Goal: Information Seeking & Learning: Learn about a topic

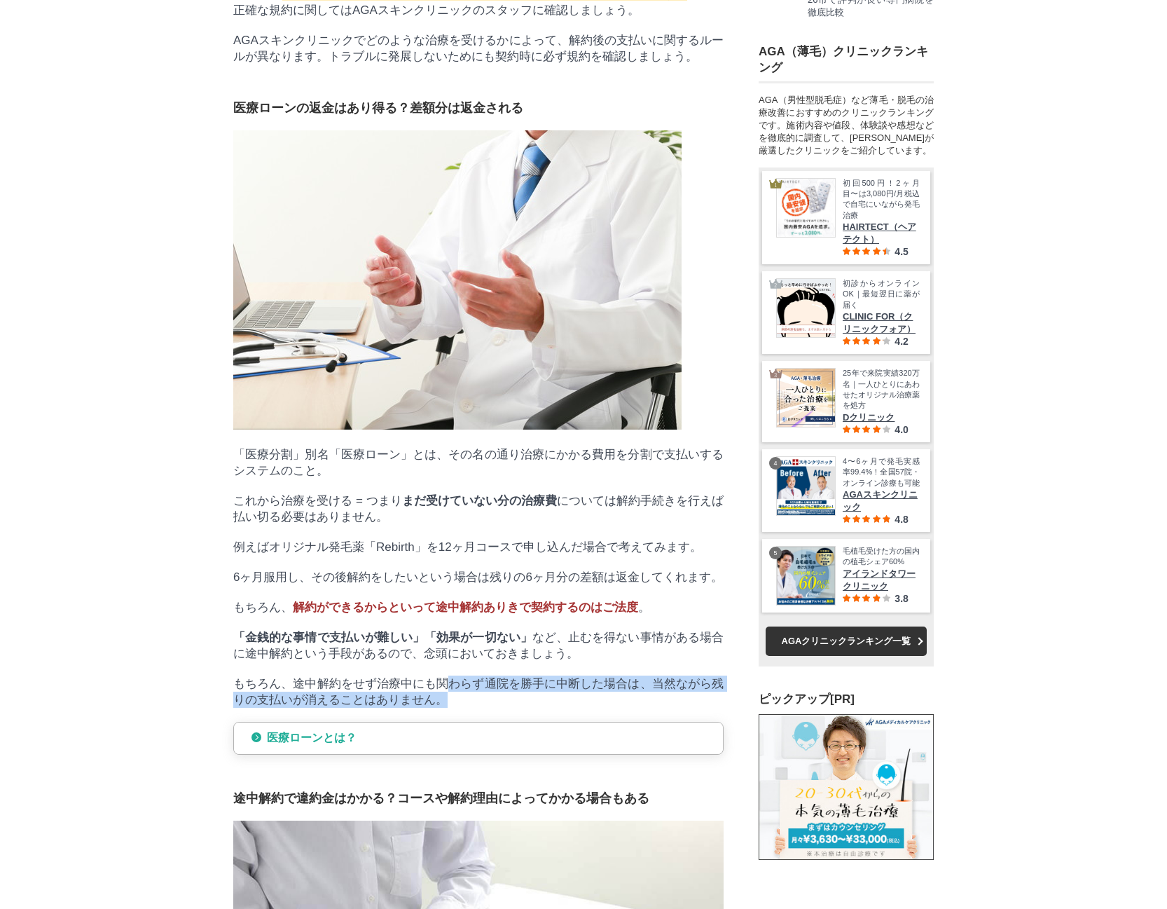
scroll to position [20080, 701]
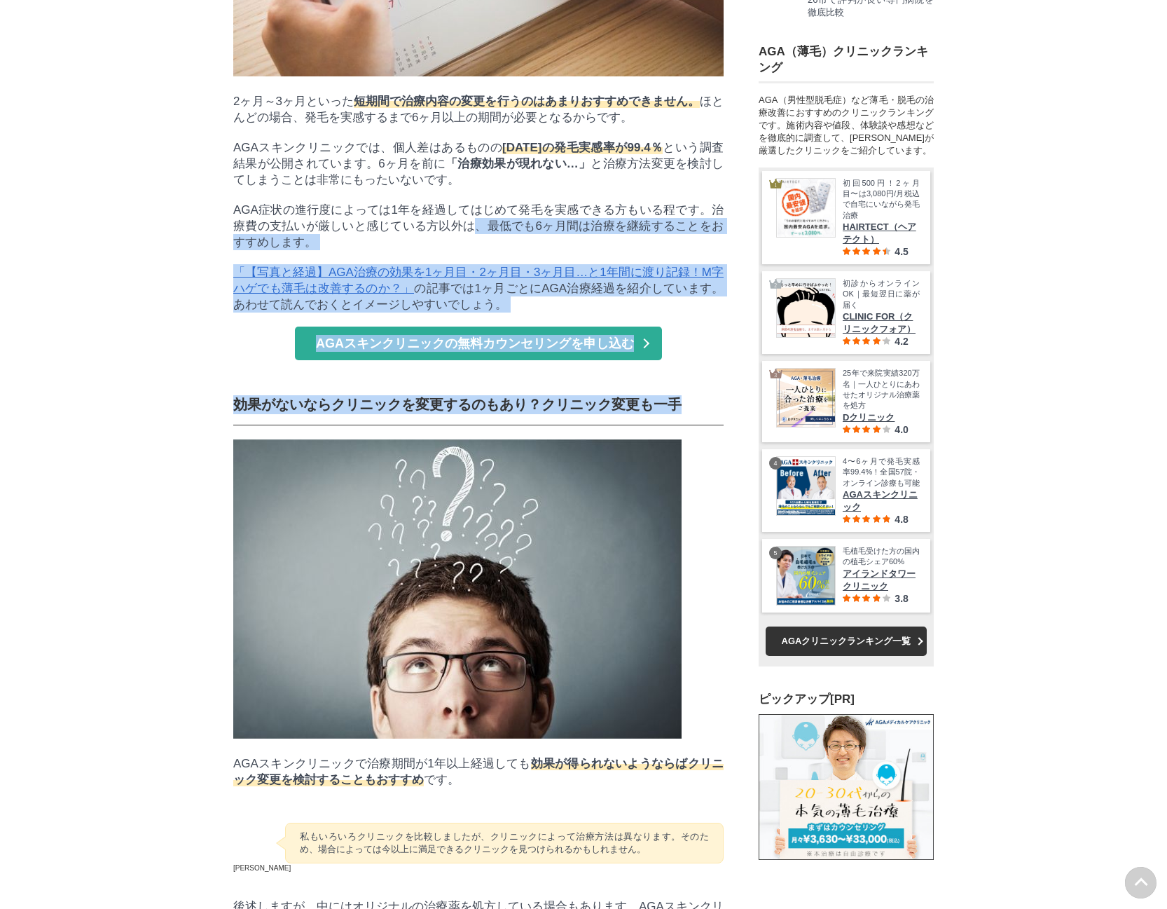
drag, startPoint x: 473, startPoint y: 535, endPoint x: 681, endPoint y: 710, distance: 271.6
click at [681, 710] on section "この記事を書いた人 [PERSON_NAME] [PERSON_NAME]師を11年したあと自身の薄毛にも悩み、AGAについて独学で勉強。医療系国家資格を保有…" at bounding box center [478, 162] width 491 height 17536
click at [617, 412] on span "効果がないならクリニックを変更するのもあり？クリニック変更も一手" at bounding box center [457, 404] width 448 height 15
click at [601, 412] on span "効果がないならクリニックを変更するのもあり？クリニック変更も一手" at bounding box center [457, 404] width 448 height 15
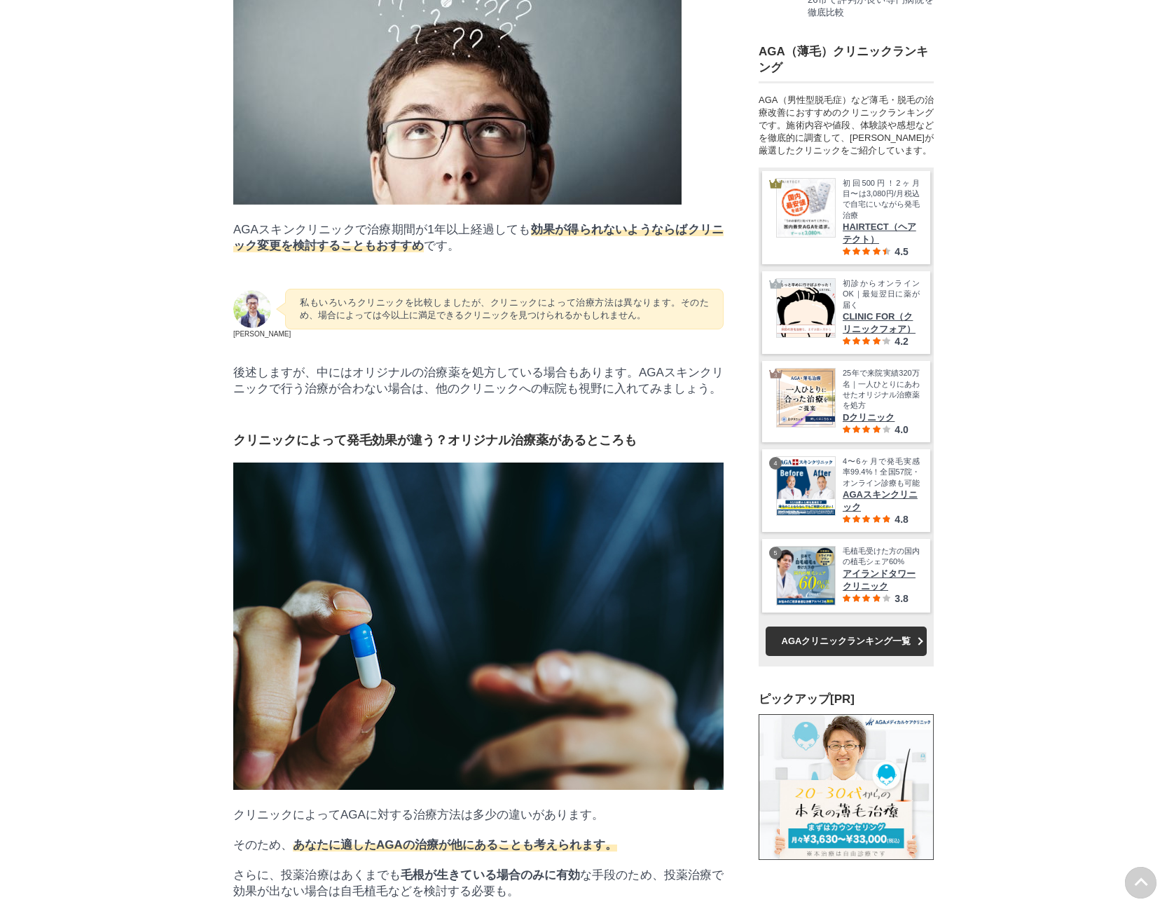
click at [557, 329] on div "私もいろいろクリニックを比較しましたが、クリニックによって治療方法は異なります。そのため、場合によっては今以上に満足できるクリニックを見つけられるかもしれませ…" at bounding box center [504, 309] width 439 height 41
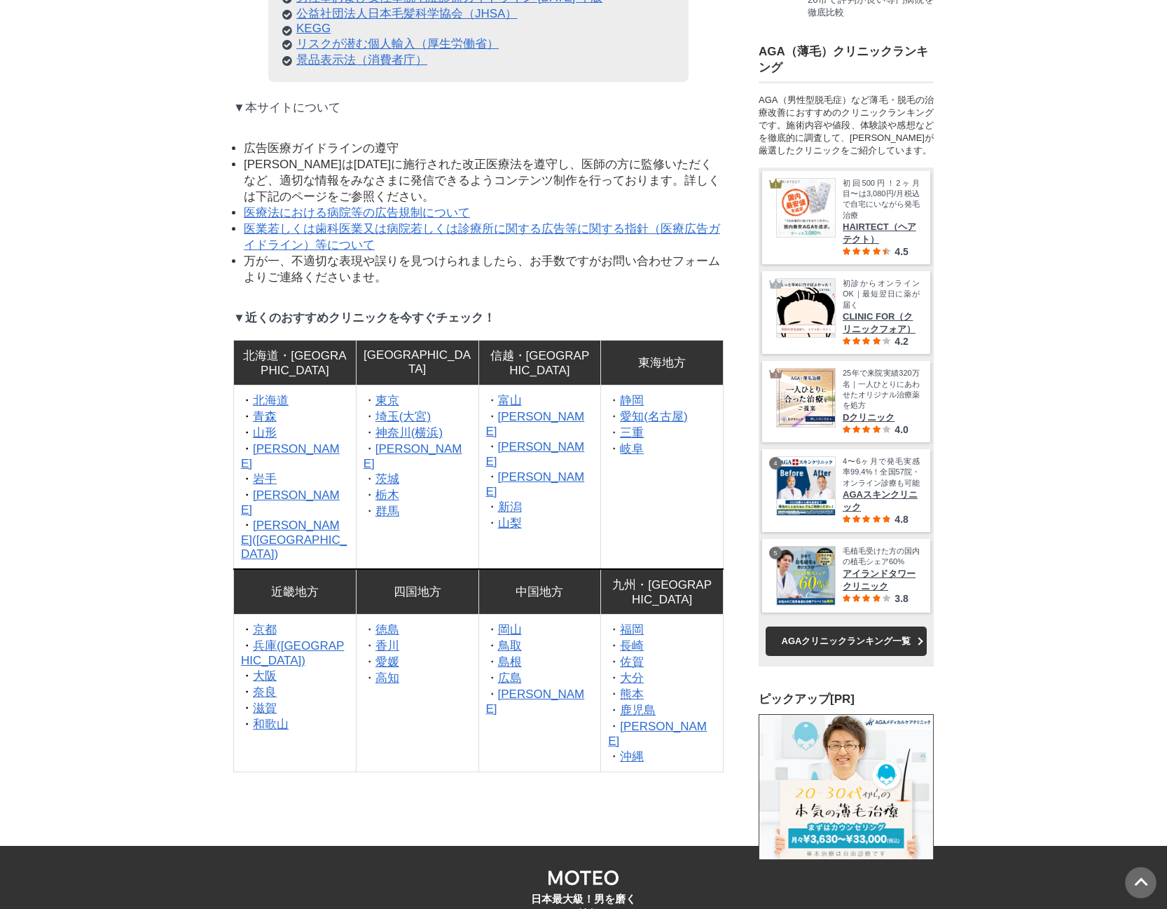
drag, startPoint x: 266, startPoint y: 524, endPoint x: 422, endPoint y: 568, distance: 162.2
click at [422, 285] on ul "広告医療ガイドラインの遵守 [PERSON_NAME]は[DATE]に施行された改正医療法を遵守し、医師の方に監修いただくなど、適切な情報をみなさまに発信でき…" at bounding box center [484, 212] width 480 height 145
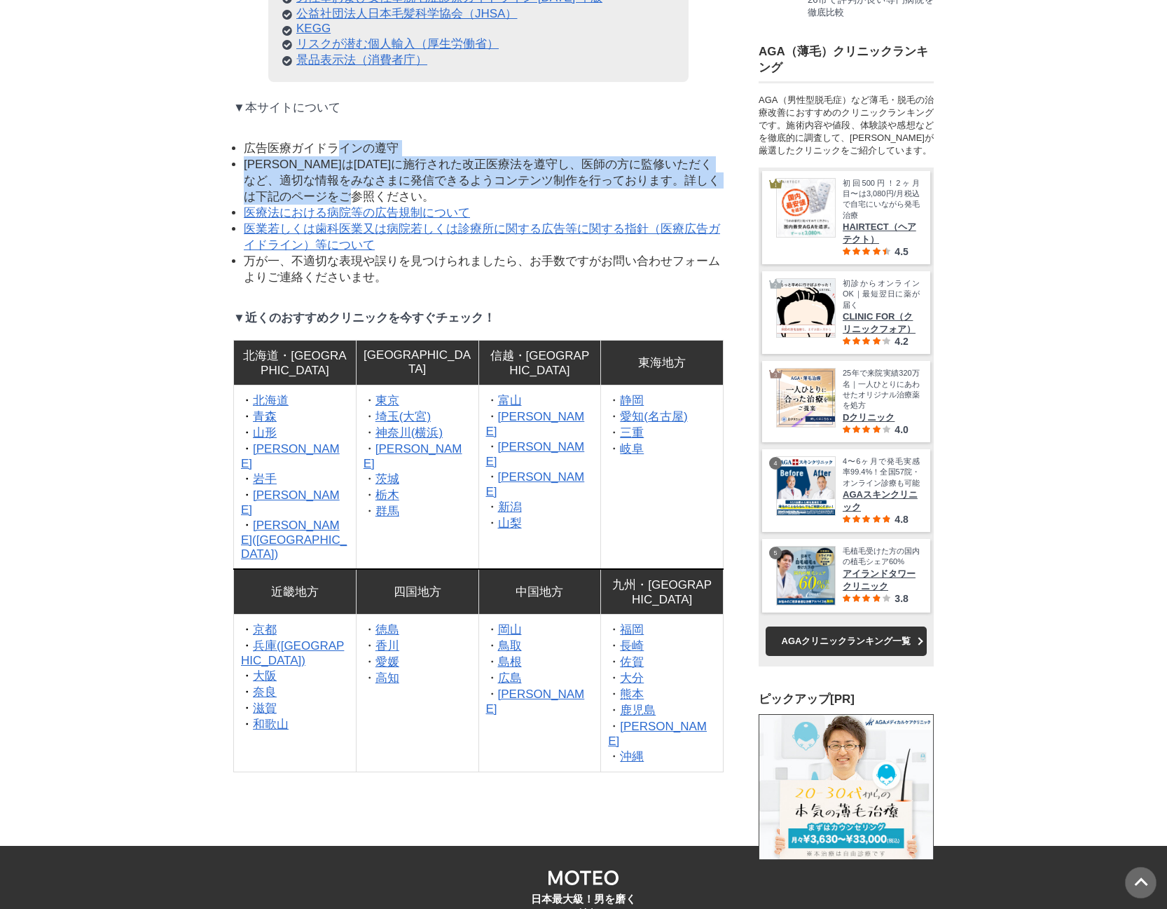
drag, startPoint x: 436, startPoint y: 584, endPoint x: 335, endPoint y: 542, distance: 109.3
click at [335, 285] on ul "広告医療ガイドラインの遵守 [PERSON_NAME]は[DATE]に施行された改正医療法を遵守し、医師の方に監修いただくなど、適切な情報をみなさまに発信でき…" at bounding box center [484, 212] width 480 height 145
click at [431, 205] on li "[PERSON_NAME]は[DATE]に施行された改正医療法を遵守し、医師の方に監修いただくなど、適切な情報をみなさまに発信できるようコンテンツ制作を行って…" at bounding box center [484, 180] width 480 height 48
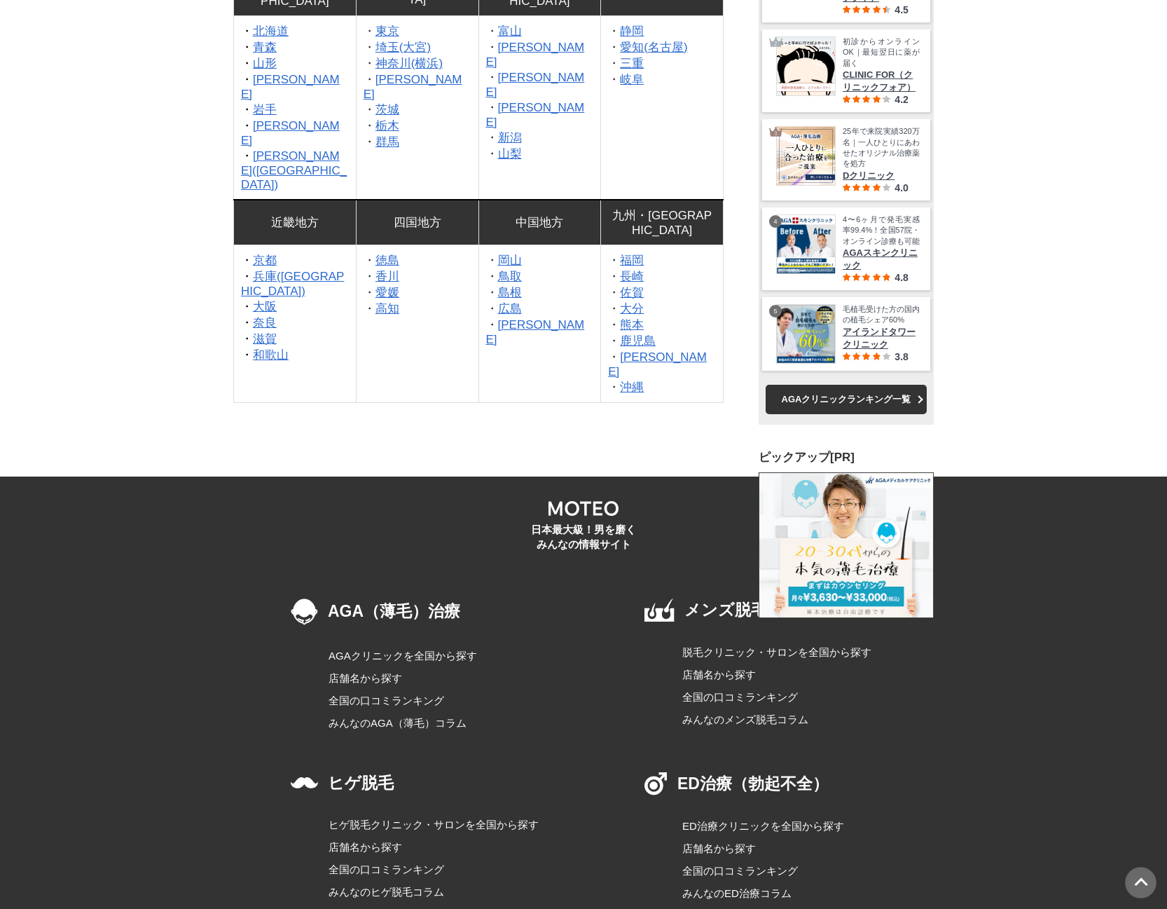
click at [514, 69] on link "[PERSON_NAME]" at bounding box center [535, 55] width 99 height 28
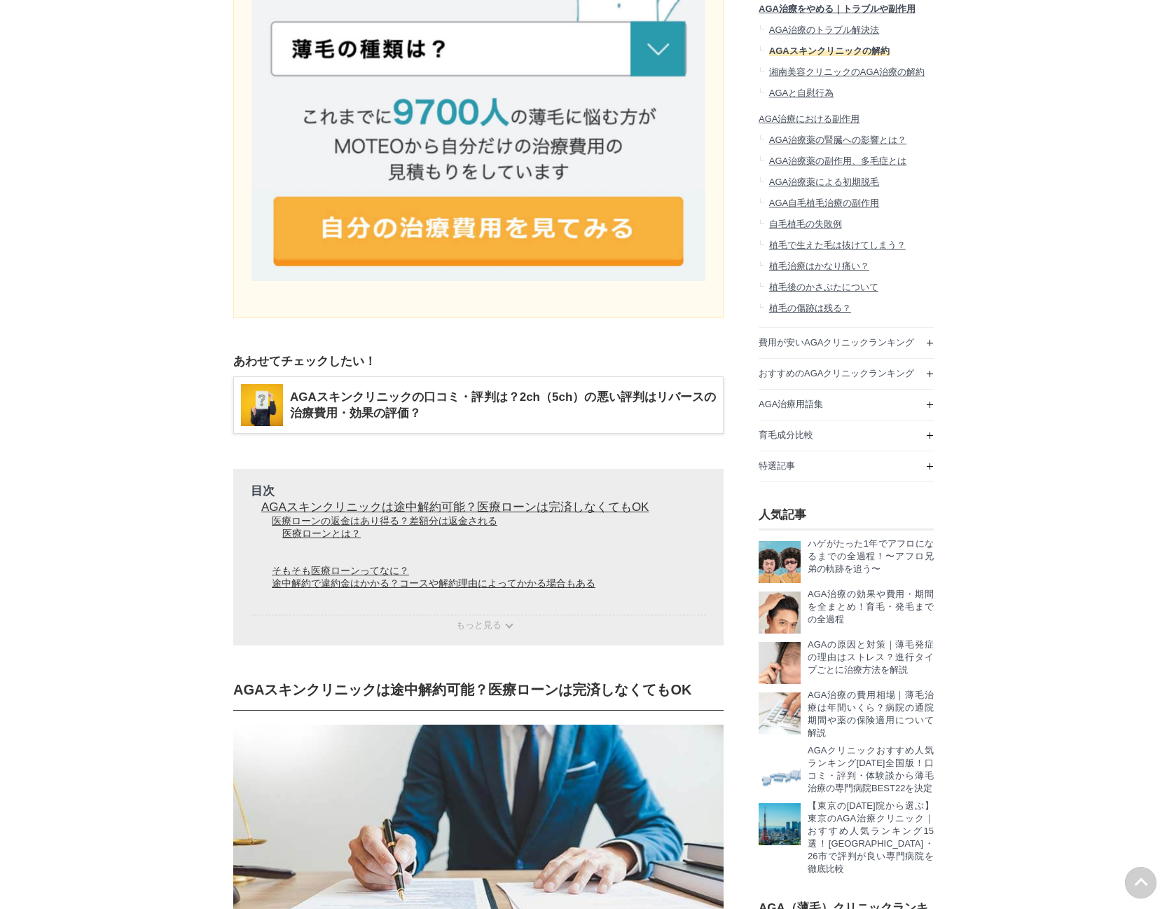
scroll to position [1069, 0]
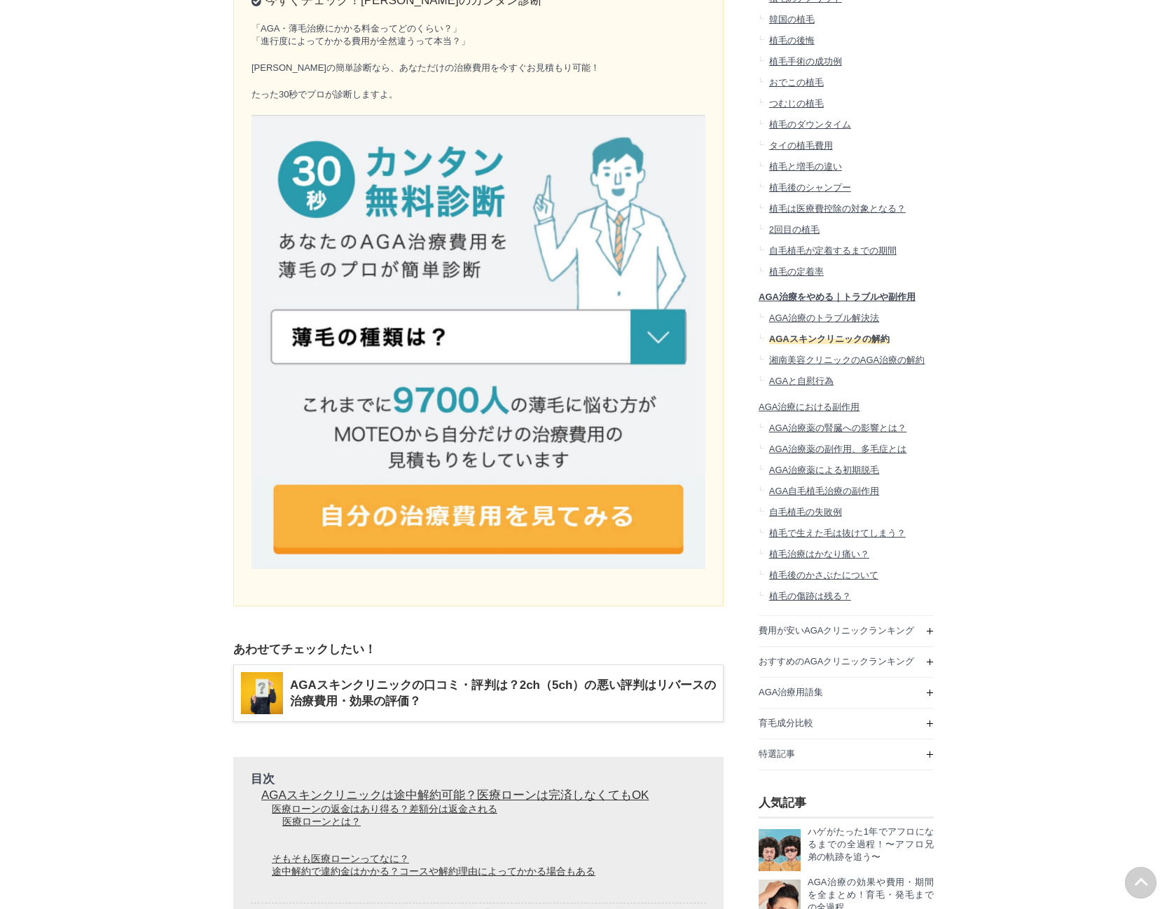
click at [505, 388] on img at bounding box center [479, 342] width 454 height 454
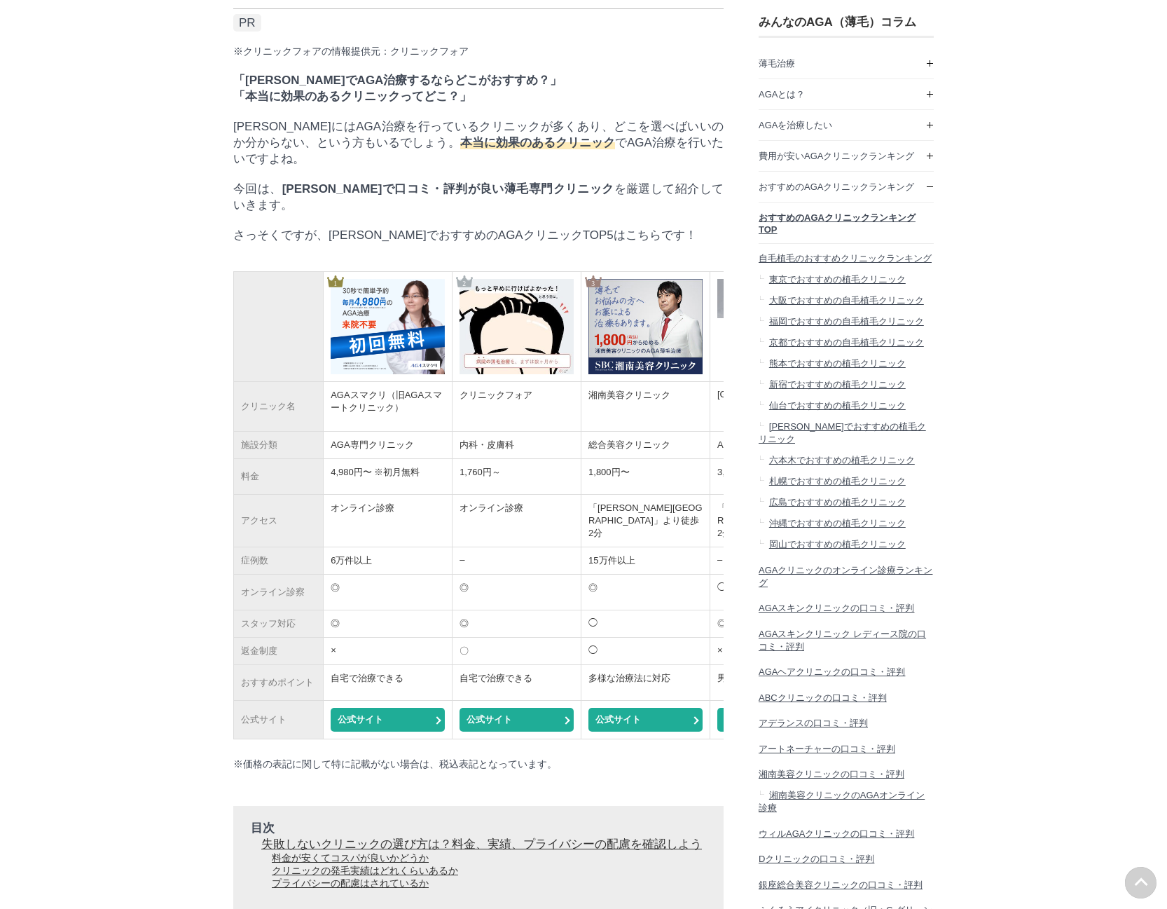
scroll to position [78, 0]
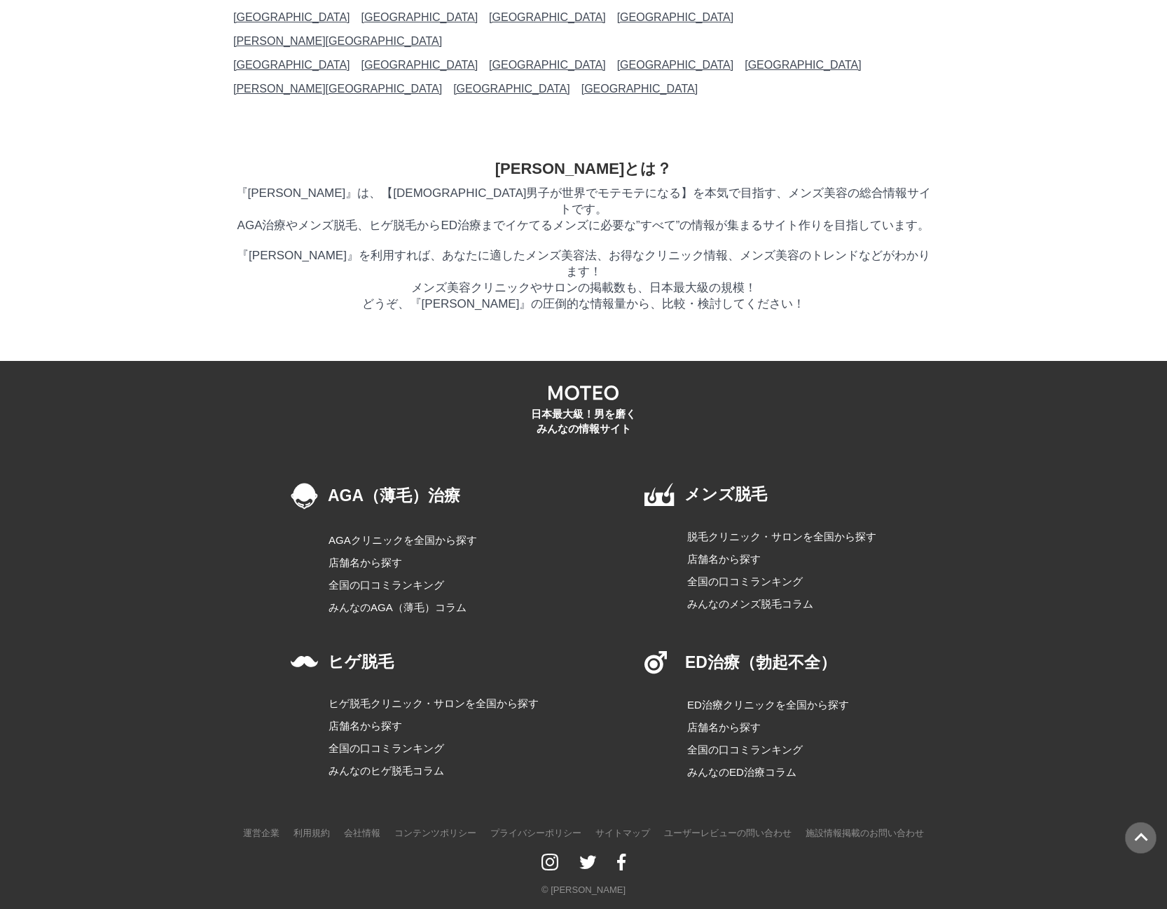
scroll to position [7650, 0]
